Goal: Information Seeking & Learning: Learn about a topic

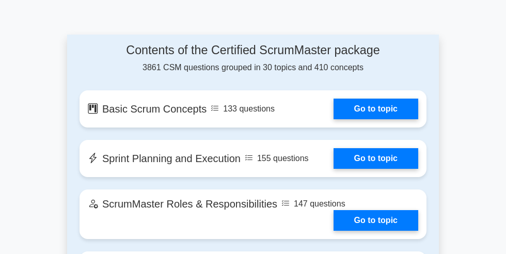
scroll to position [794, 0]
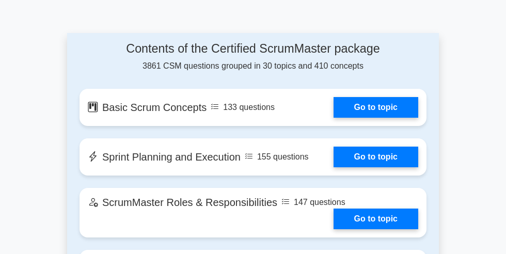
click at [398, 97] on link "Go to topic" at bounding box center [376, 107] width 85 height 21
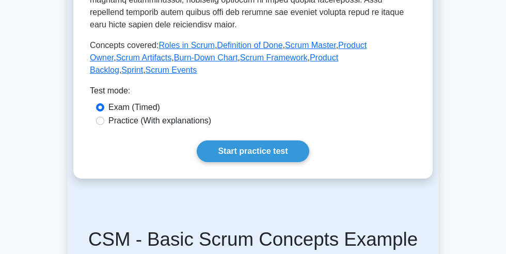
scroll to position [464, 0]
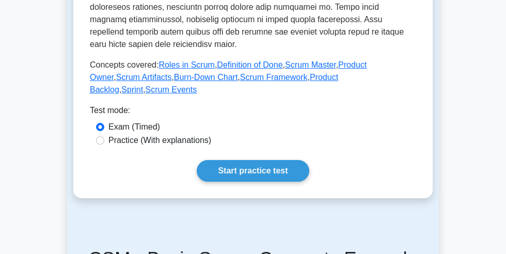
click at [240, 179] on link "Start practice test" at bounding box center [253, 171] width 112 height 22
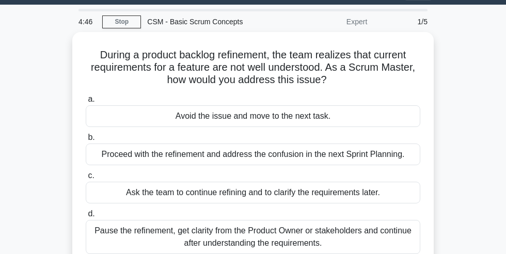
scroll to position [36, 0]
